Goal: Transaction & Acquisition: Purchase product/service

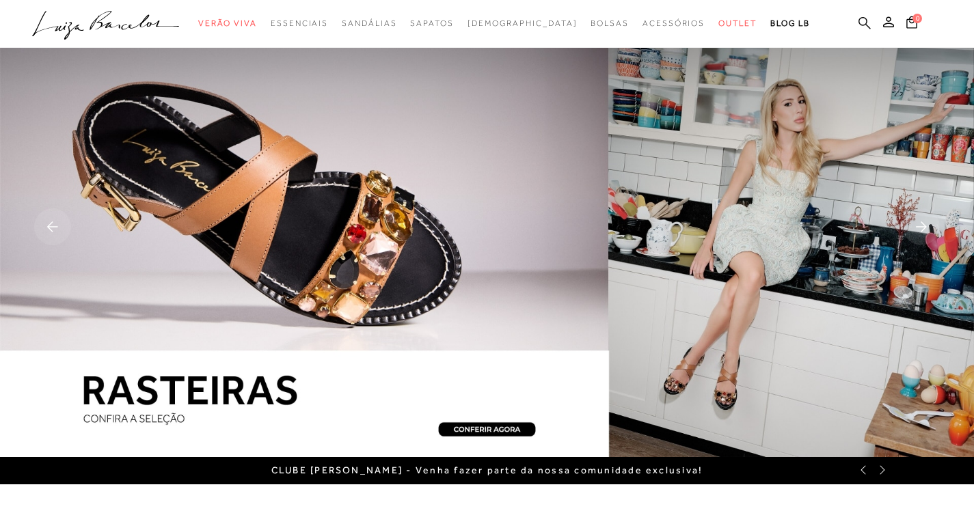
click at [864, 16] on icon at bounding box center [864, 22] width 12 height 13
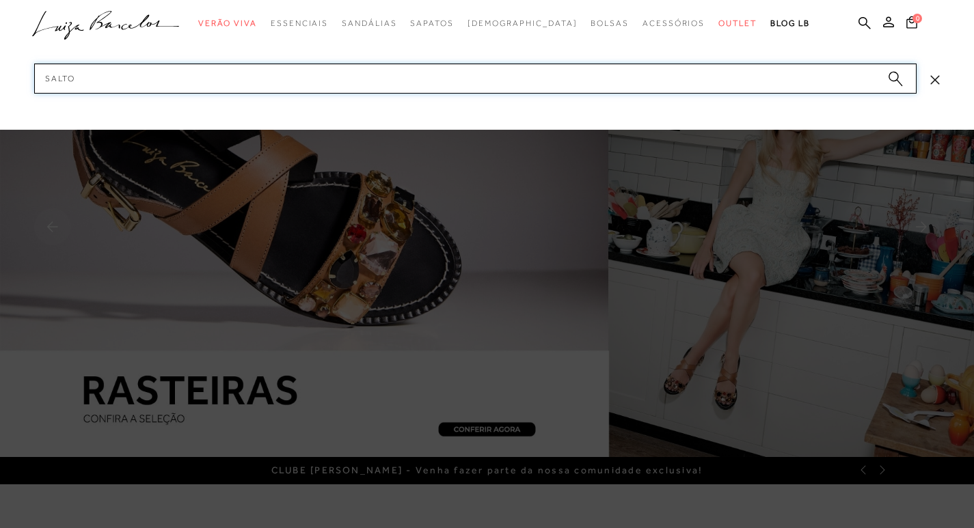
type input "SALTO"
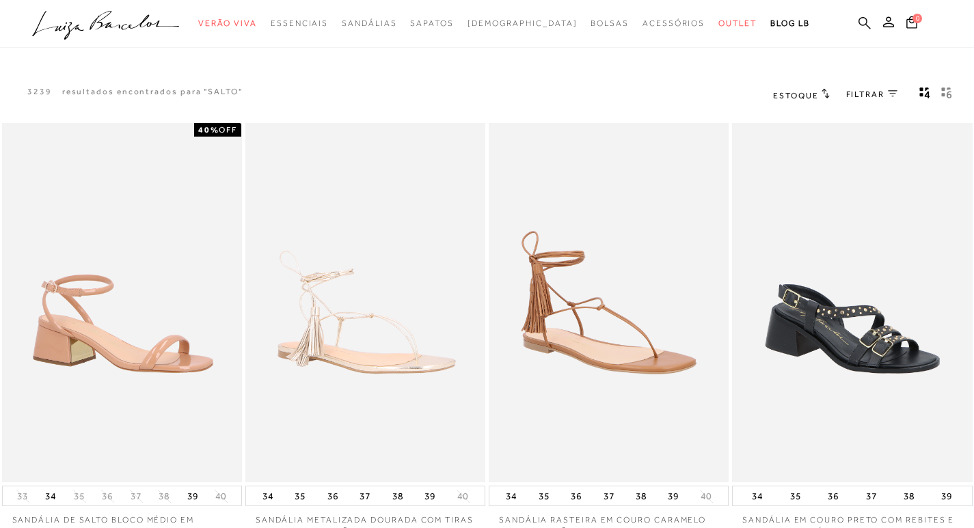
click at [861, 22] on icon at bounding box center [864, 22] width 12 height 13
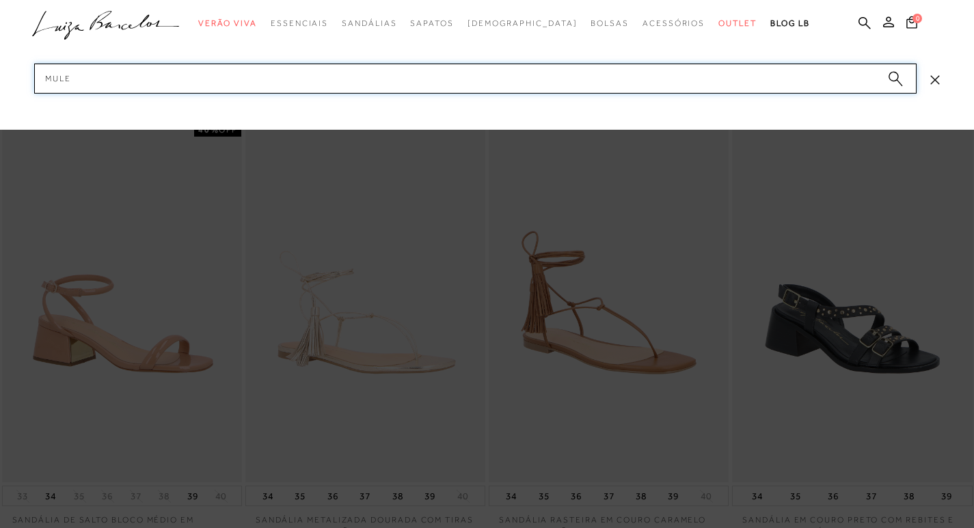
type input "MULE"
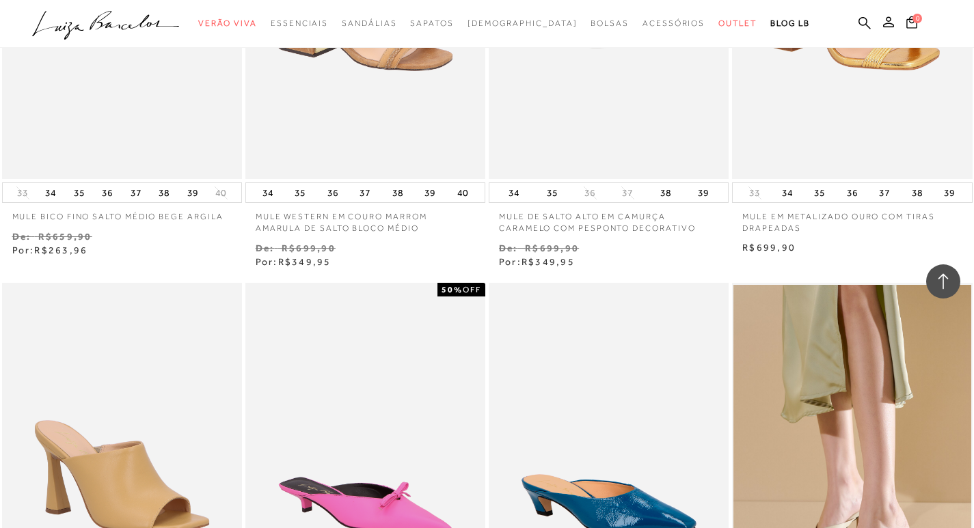
scroll to position [1025, 0]
